Goal: Use online tool/utility: Utilize a website feature to perform a specific function

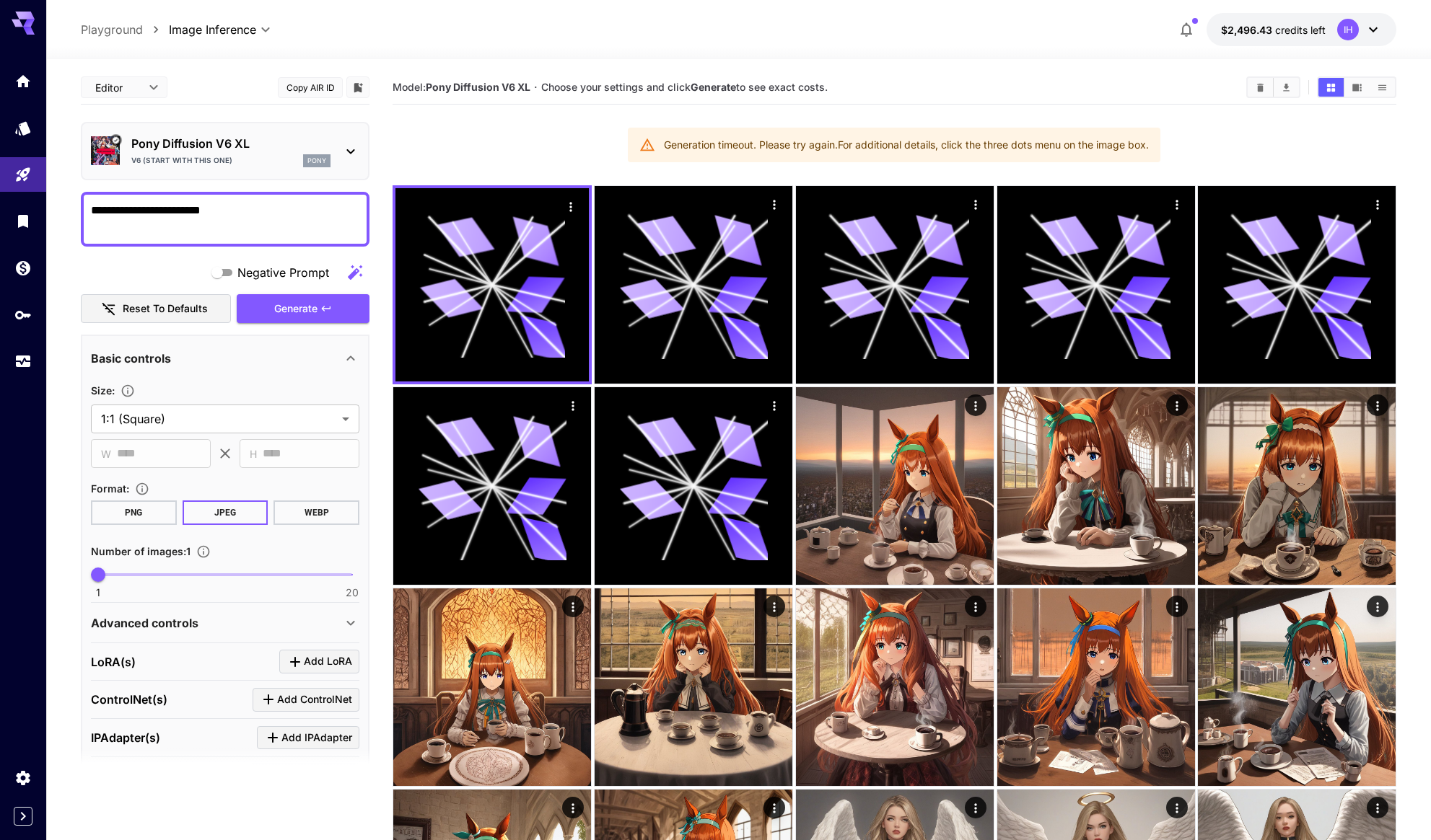
click at [341, 154] on div "Pony Diffusion V6 XL V6 (start with this one) pony" at bounding box center [225, 151] width 269 height 44
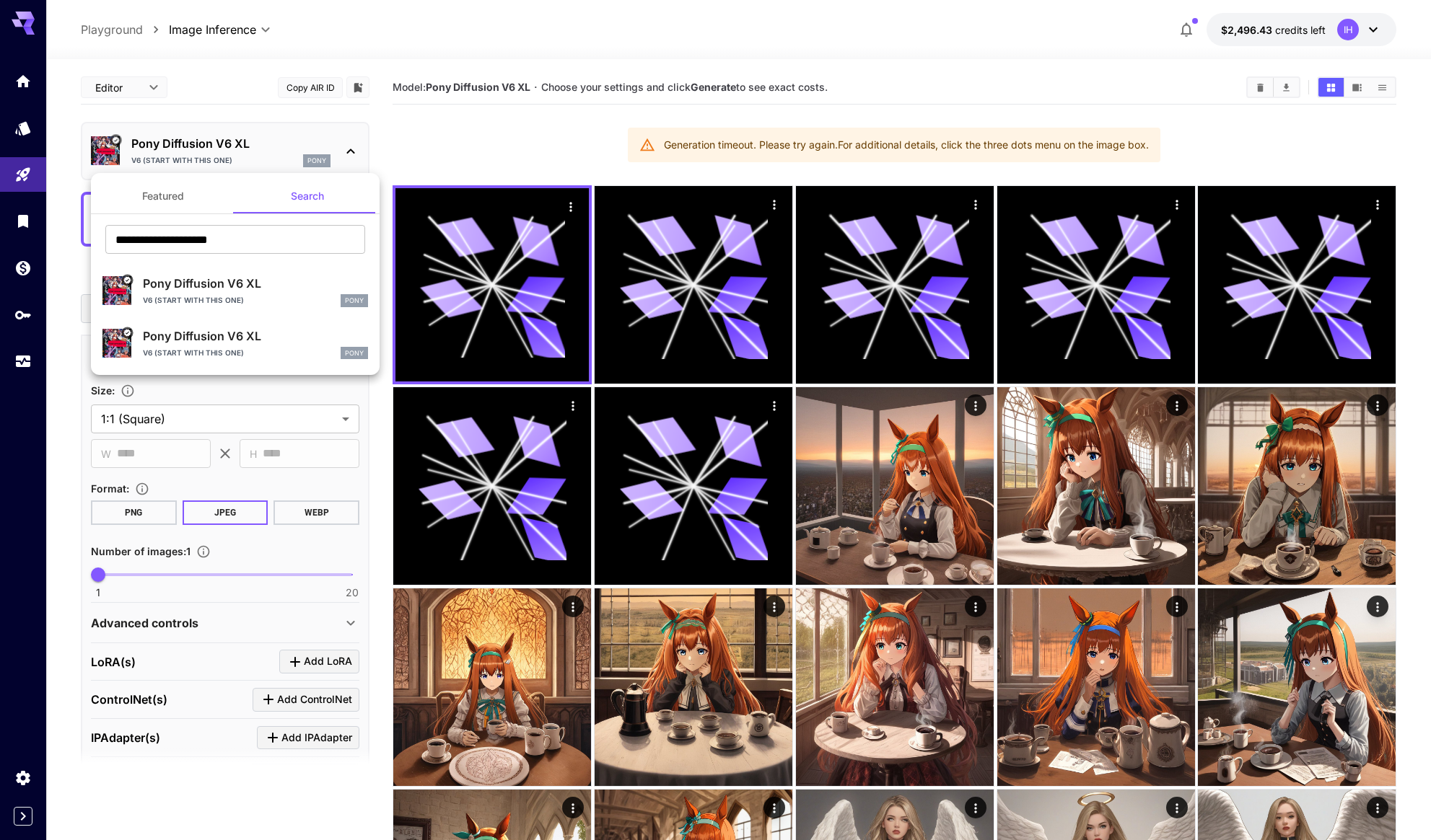
click at [572, 214] on div at bounding box center [715, 420] width 1431 height 840
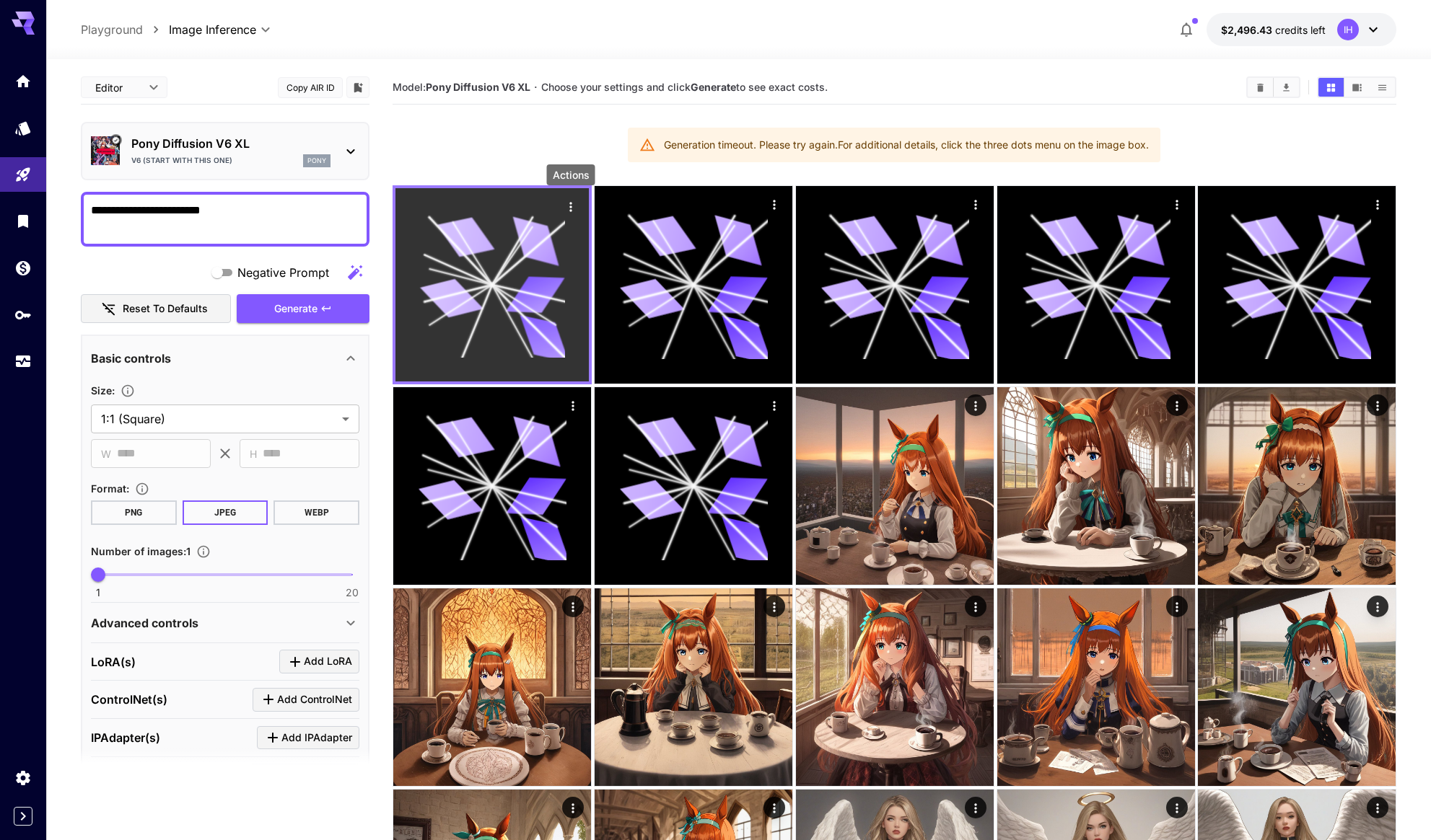
click at [570, 208] on icon "Actions" at bounding box center [570, 206] width 14 height 14
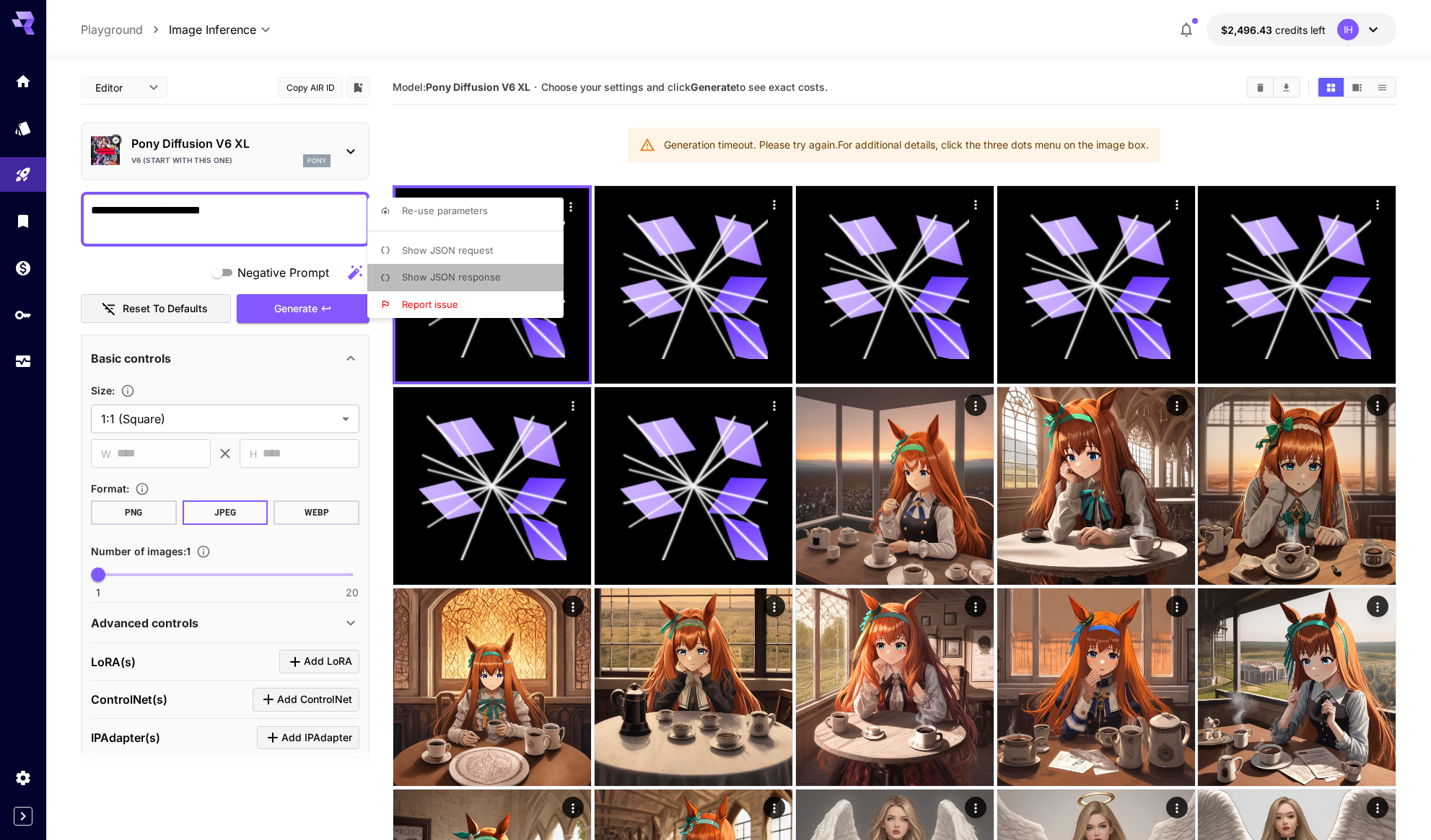
click at [501, 264] on li "Show JSON response" at bounding box center [470, 278] width 205 height 28
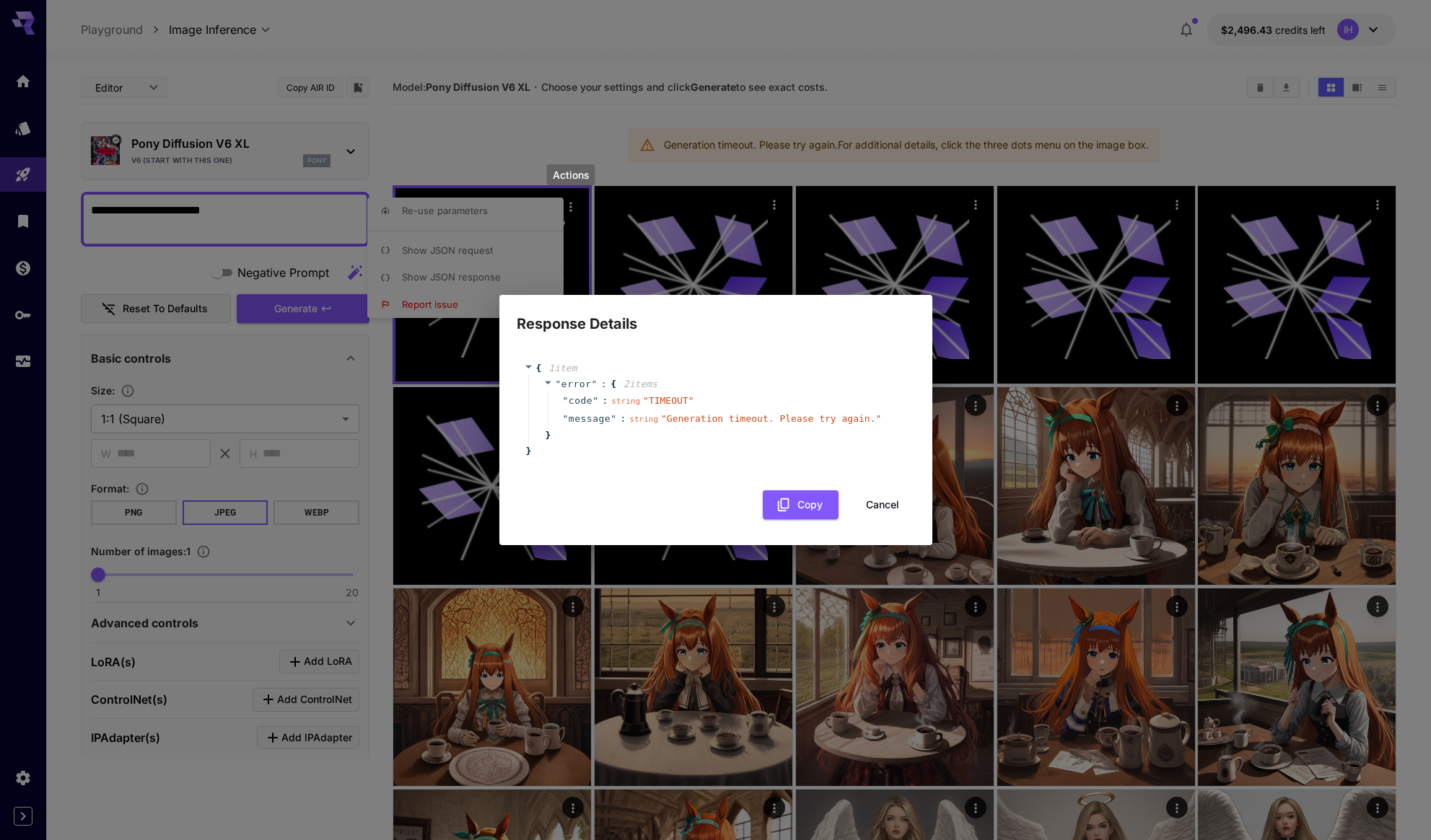
drag, startPoint x: 798, startPoint y: 505, endPoint x: 792, endPoint y: 489, distance: 17.1
click at [798, 503] on button "Copy" at bounding box center [801, 505] width 76 height 29
click at [882, 503] on button "Cancel" at bounding box center [882, 505] width 65 height 29
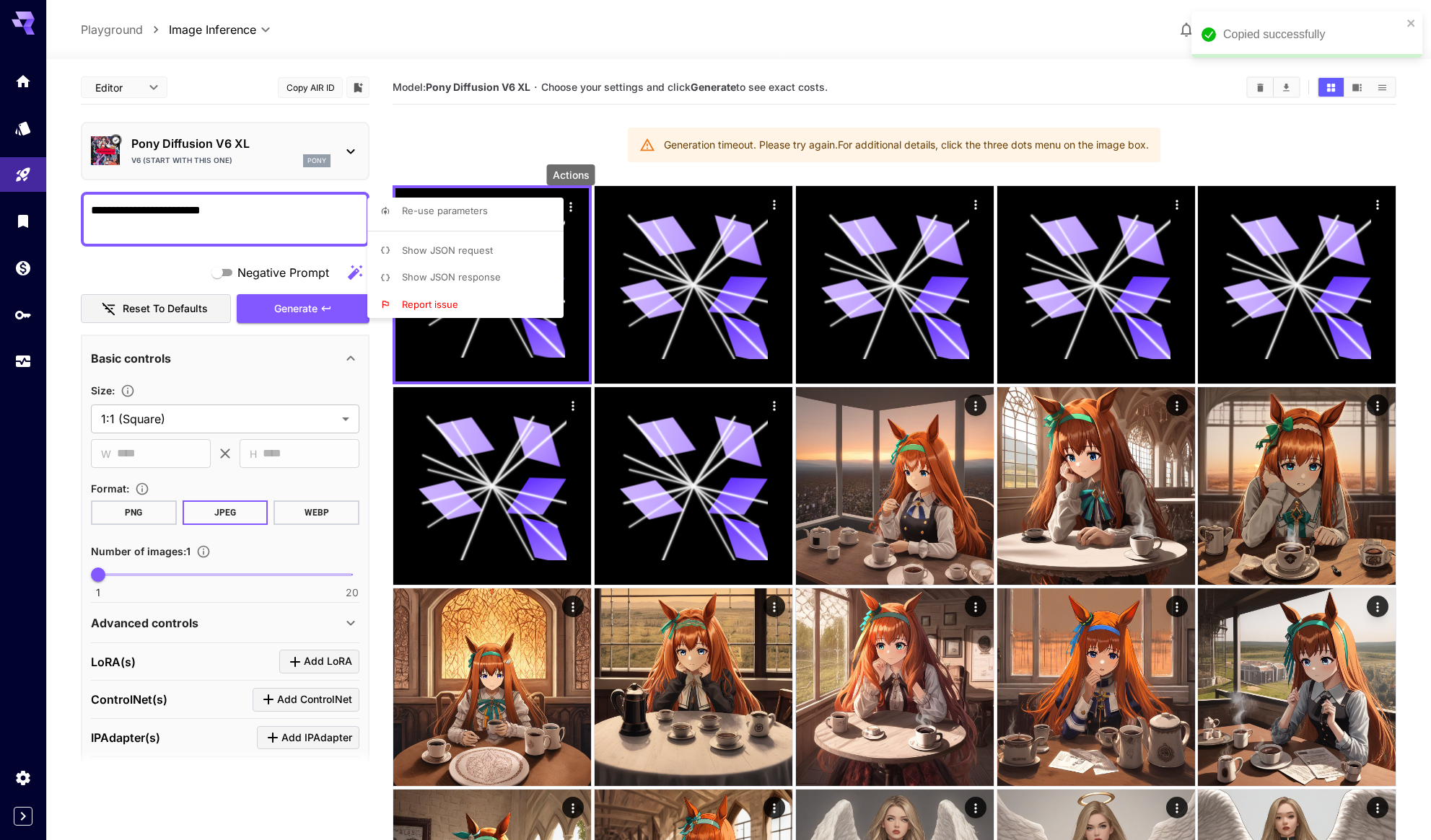
click at [486, 236] on div "Re-use parameters Show JSON request Show JSON response Report issue" at bounding box center [466, 258] width 197 height 121
click at [492, 245] on li "Show JSON request" at bounding box center [470, 250] width 205 height 28
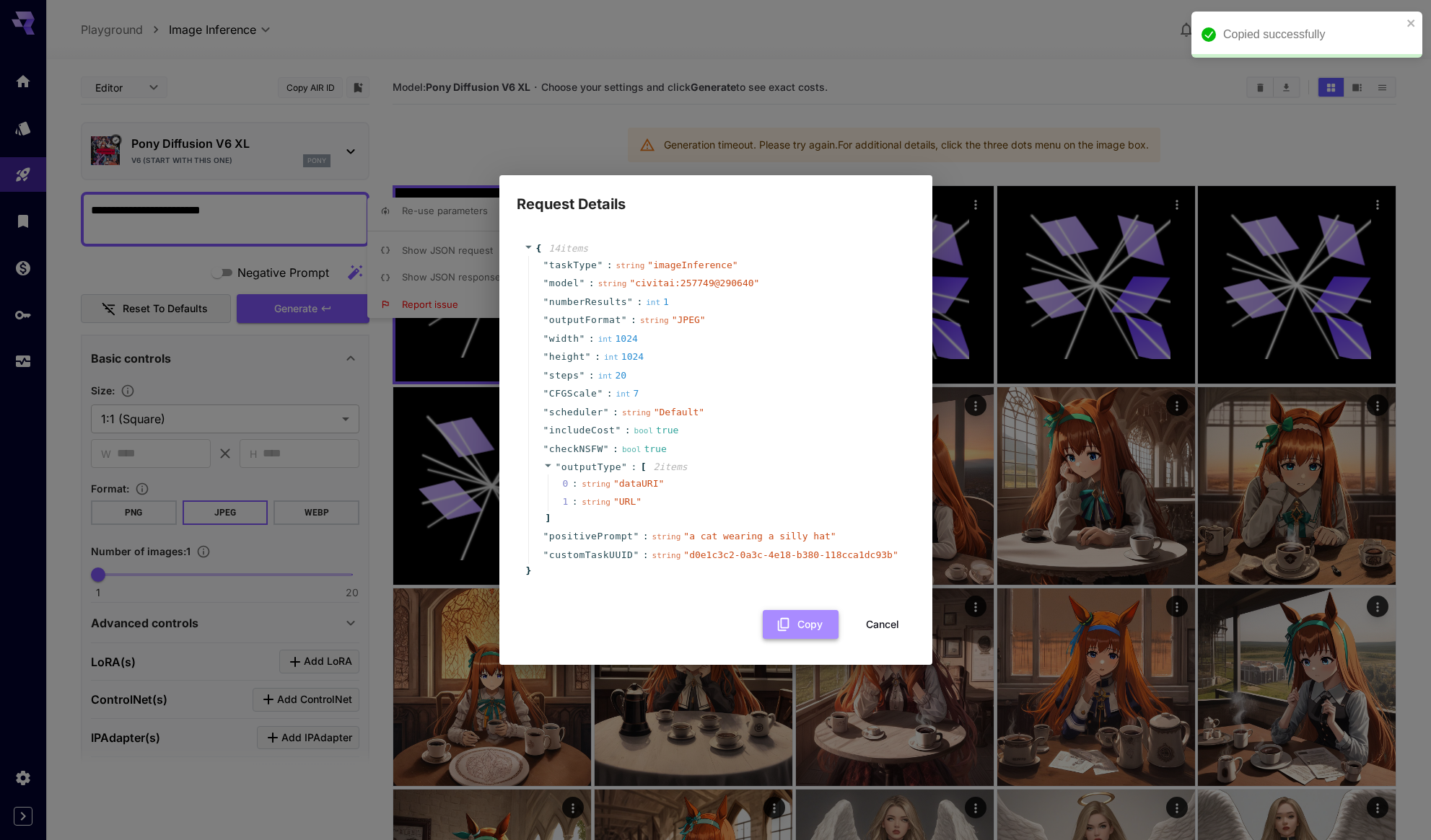
click at [786, 628] on icon "button" at bounding box center [783, 624] width 16 height 16
click at [865, 636] on button "Cancel" at bounding box center [882, 625] width 65 height 29
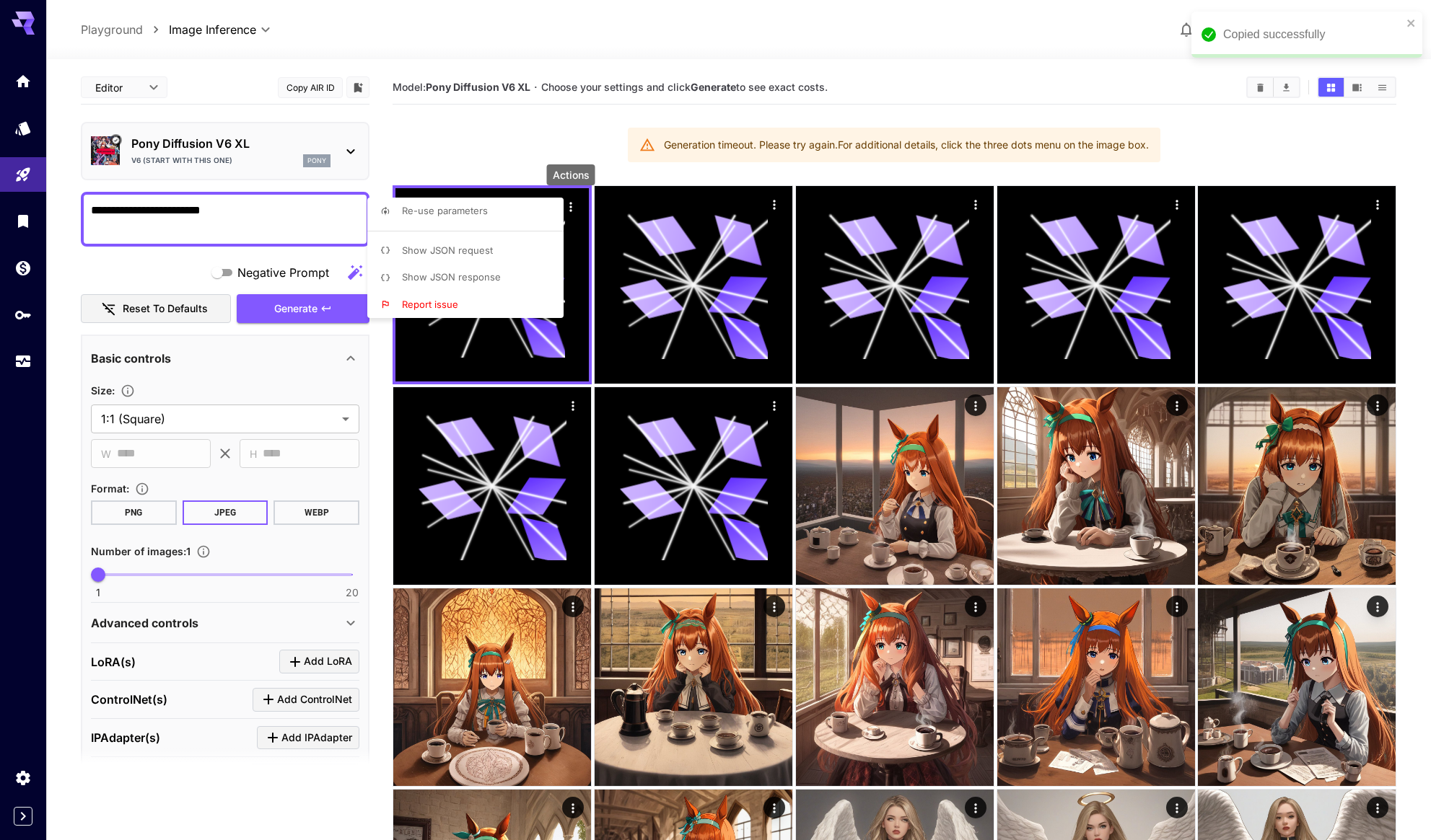
click at [482, 256] on p "Show JSON request" at bounding box center [447, 250] width 91 height 14
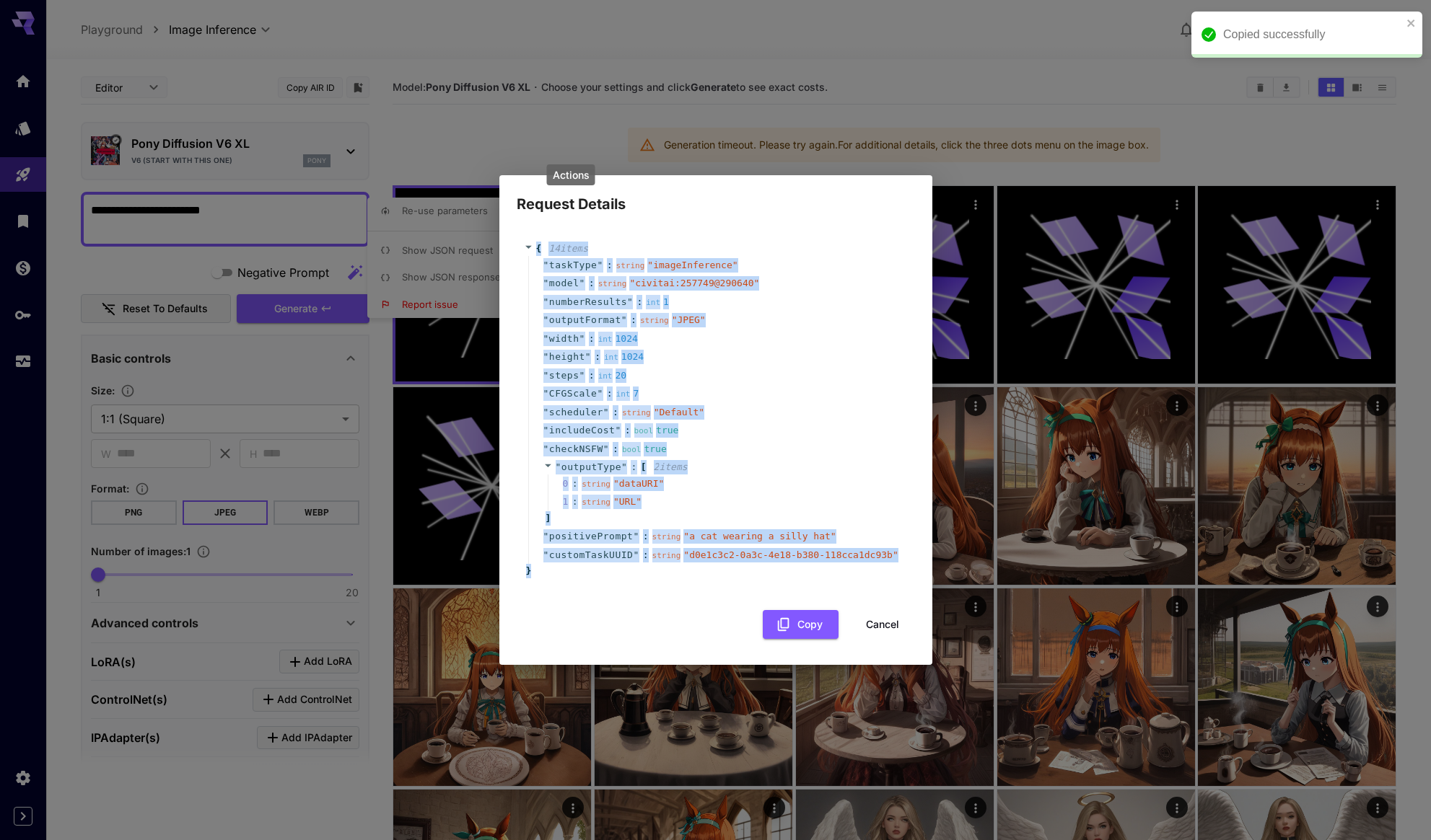
drag, startPoint x: 537, startPoint y: 247, endPoint x: 591, endPoint y: 584, distance: 341.3
click at [589, 586] on div "{ 14 item s " taskType " : string " imageInference " " model " : string " civit…" at bounding box center [716, 410] width 398 height 366
copy div "{ 14 item s " taskType " : string " imageInference " " model " : string " civit…"
